Goal: Information Seeking & Learning: Check status

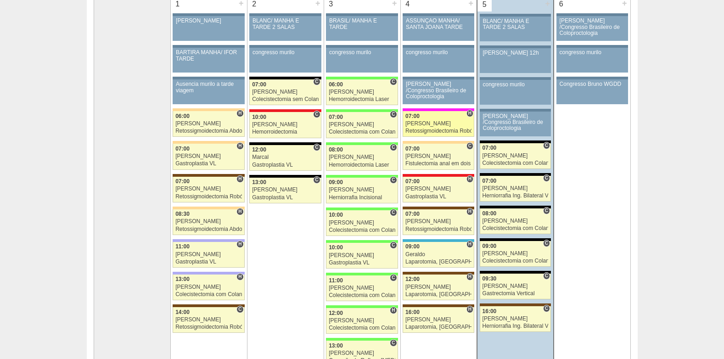
scroll to position [92, 0]
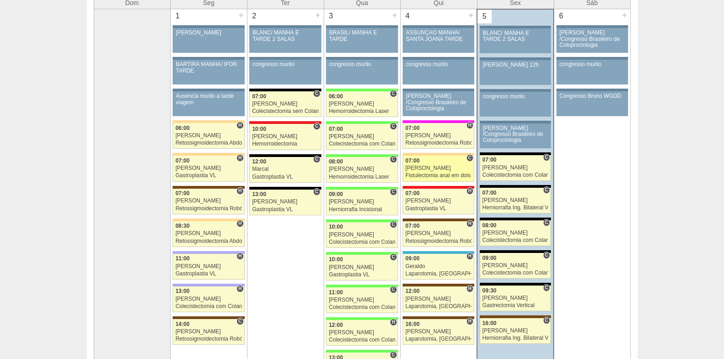
click at [431, 163] on div "07:00" at bounding box center [438, 161] width 66 height 6
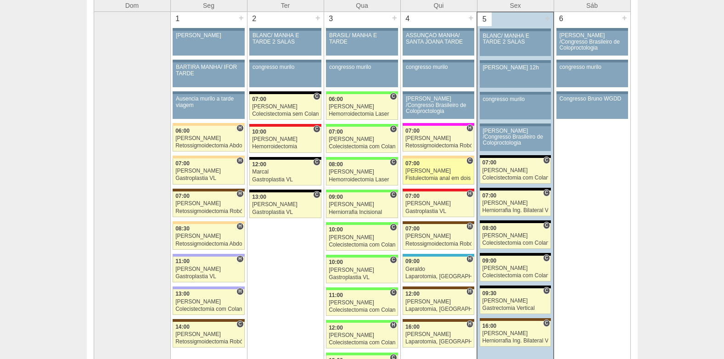
scroll to position [89, 0]
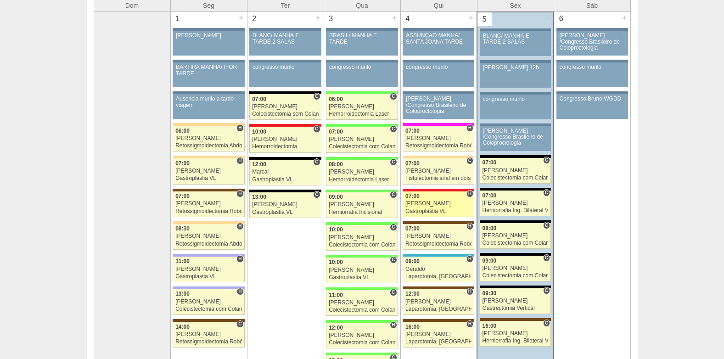
click at [427, 198] on div "07:00" at bounding box center [438, 196] width 66 height 6
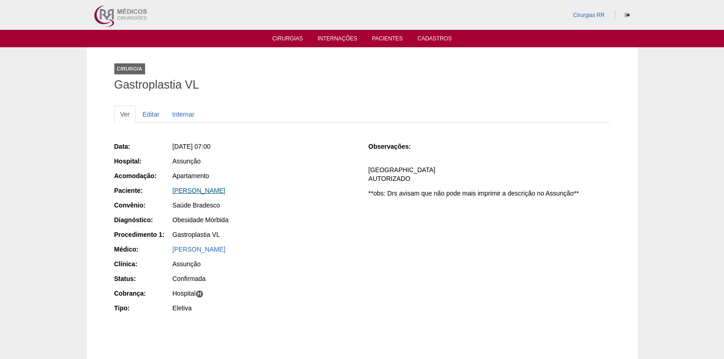
click at [210, 191] on link "Thiago Morais de Oliveira" at bounding box center [199, 190] width 53 height 7
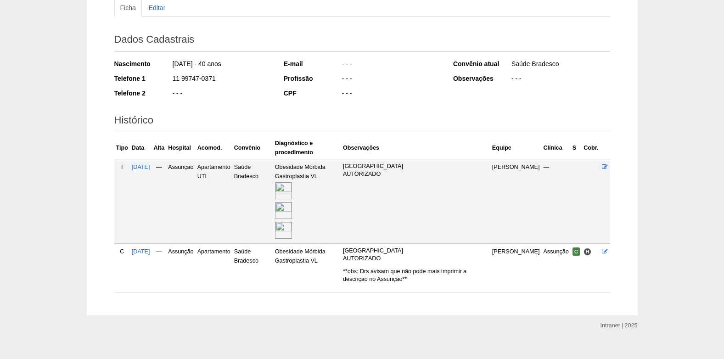
scroll to position [118, 0]
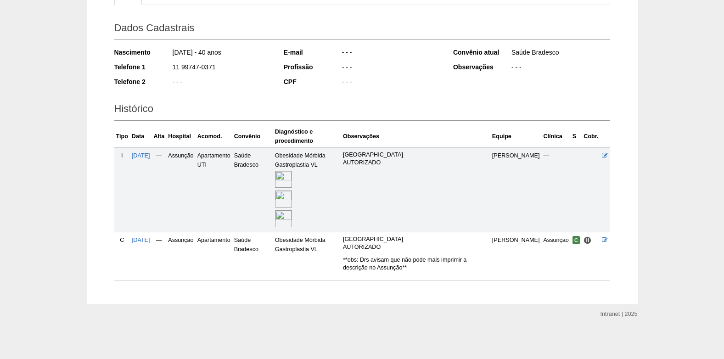
click at [292, 221] on img at bounding box center [283, 218] width 17 height 17
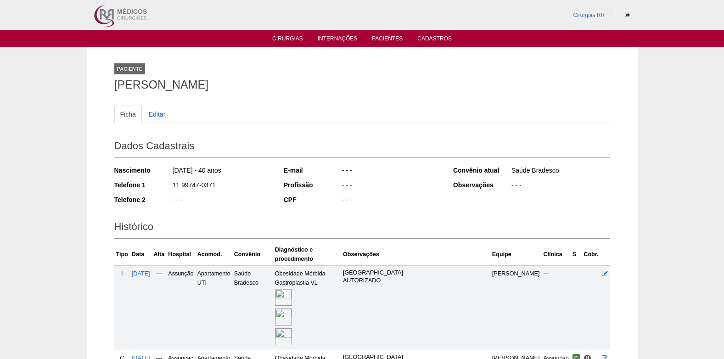
scroll to position [118, 0]
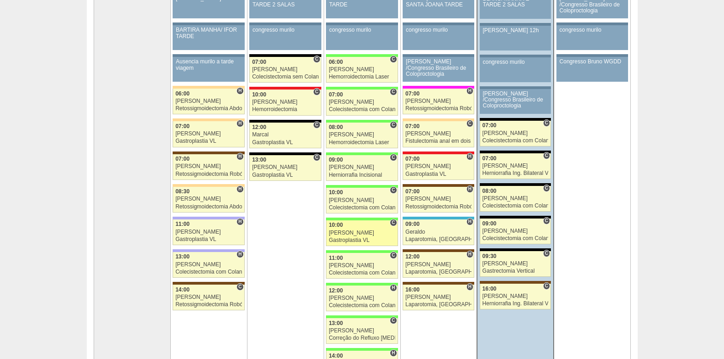
scroll to position [178, 0]
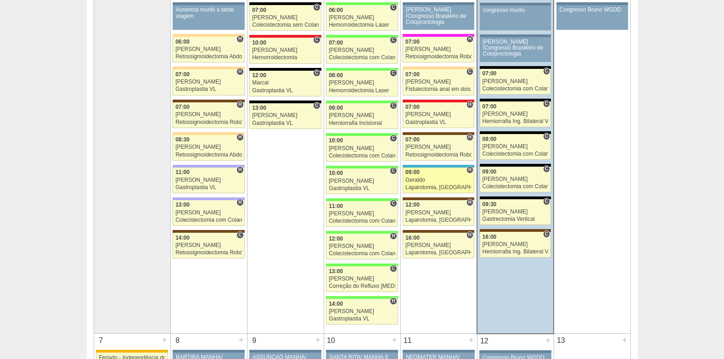
click at [434, 173] on div "09:00" at bounding box center [438, 172] width 66 height 6
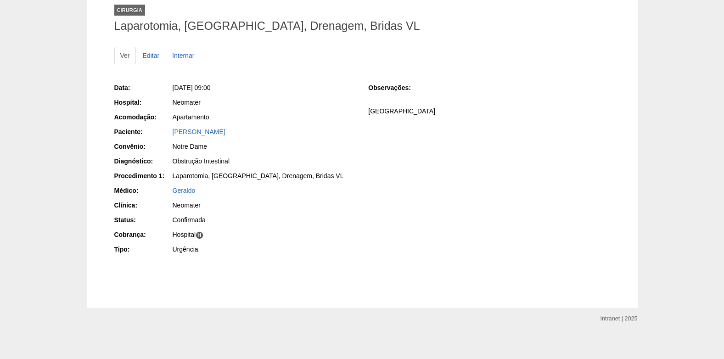
scroll to position [63, 0]
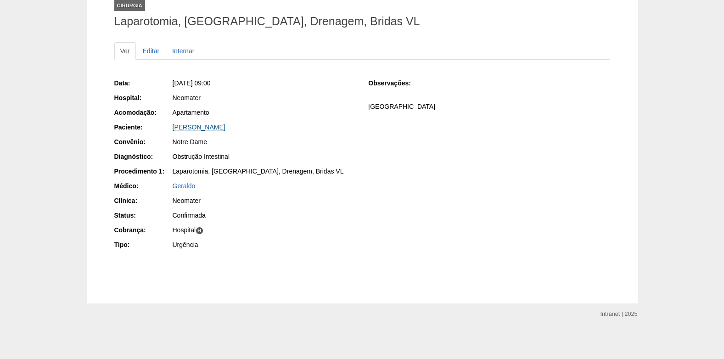
click at [187, 127] on link "Francisco Braz" at bounding box center [199, 126] width 53 height 7
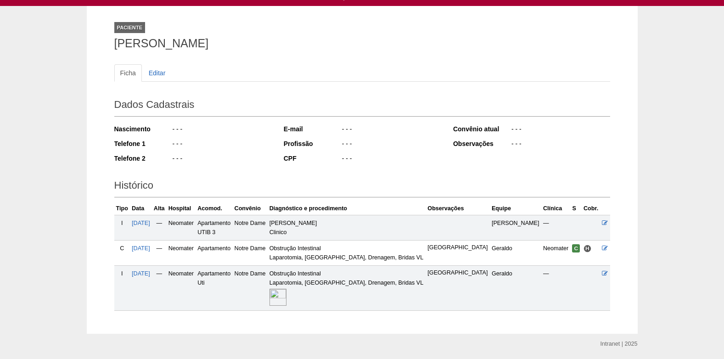
scroll to position [72, 0]
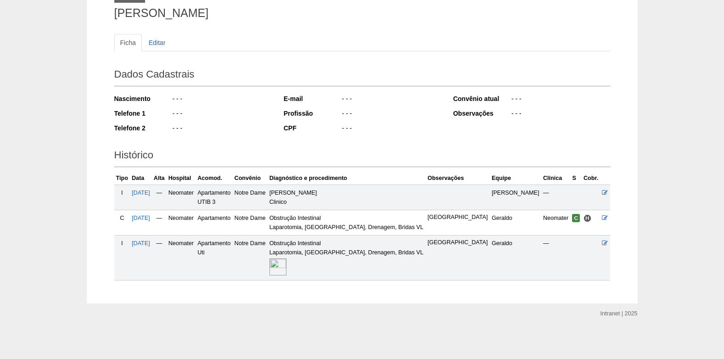
click at [286, 266] on img at bounding box center [277, 266] width 17 height 17
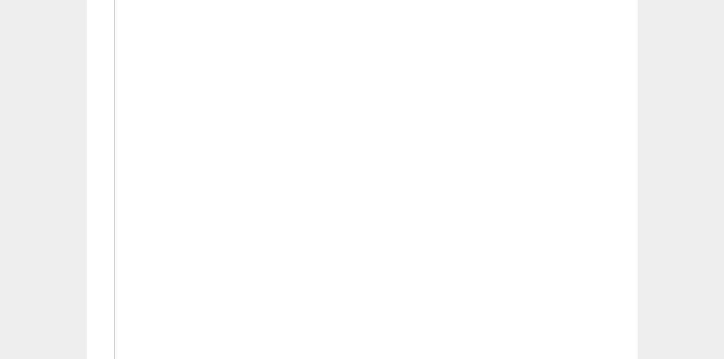
scroll to position [734, 0]
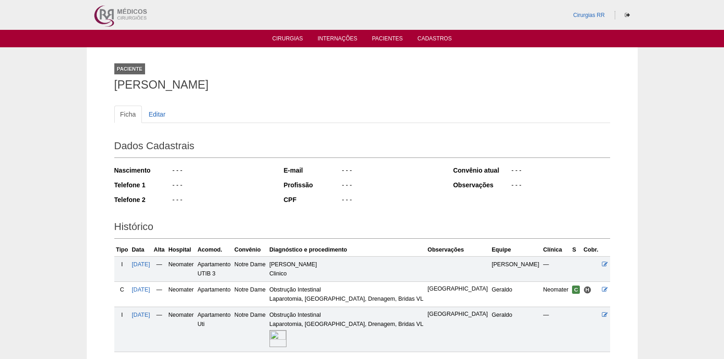
scroll to position [69, 0]
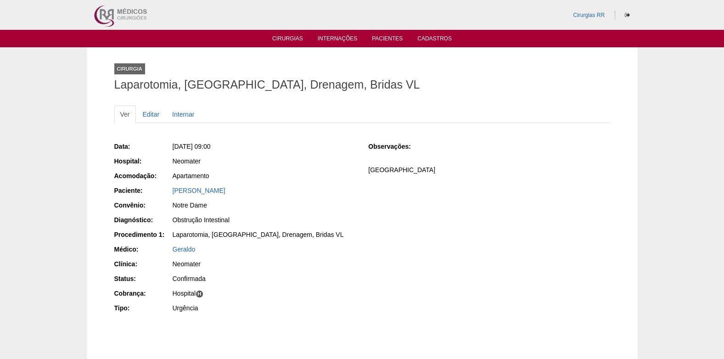
scroll to position [63, 0]
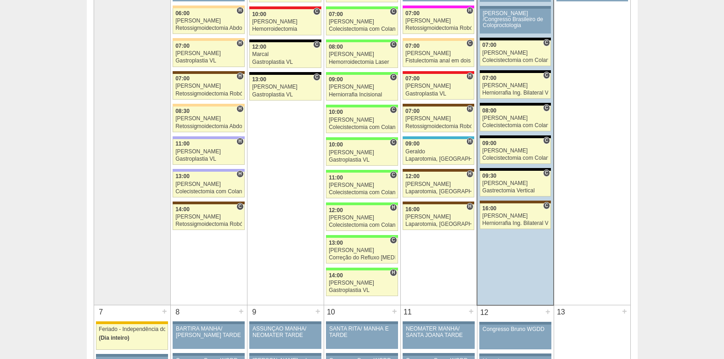
scroll to position [316, 0]
